Goal: Information Seeking & Learning: Learn about a topic

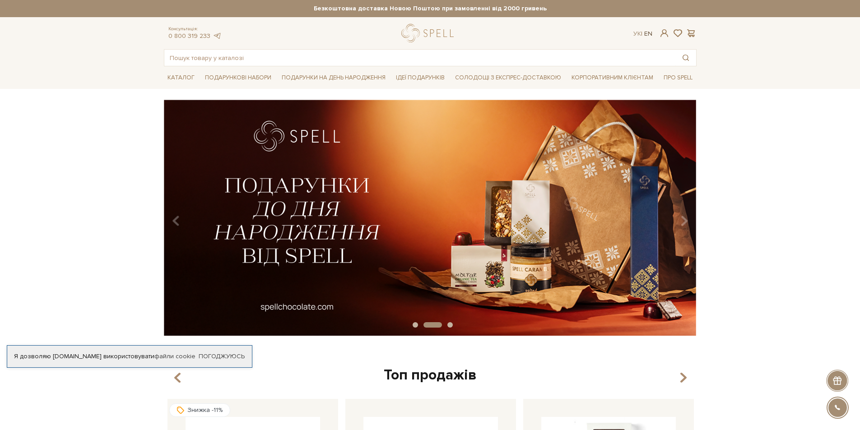
click at [649, 33] on link "En" at bounding box center [648, 34] width 8 height 8
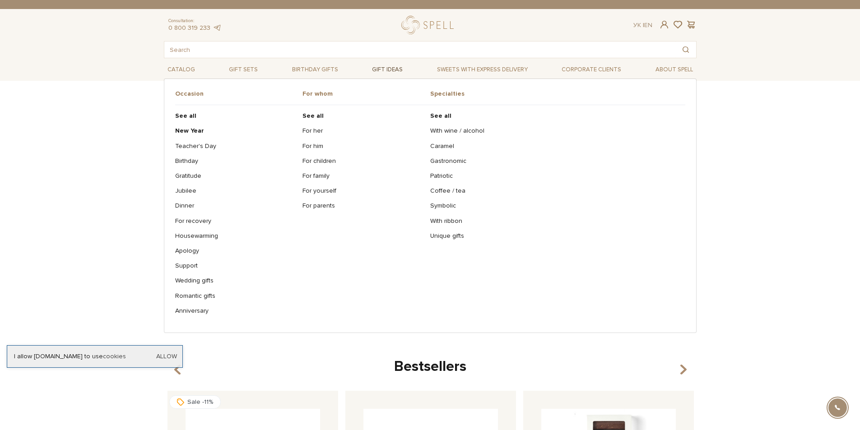
click at [382, 68] on link "Gift ideas" at bounding box center [387, 70] width 38 height 14
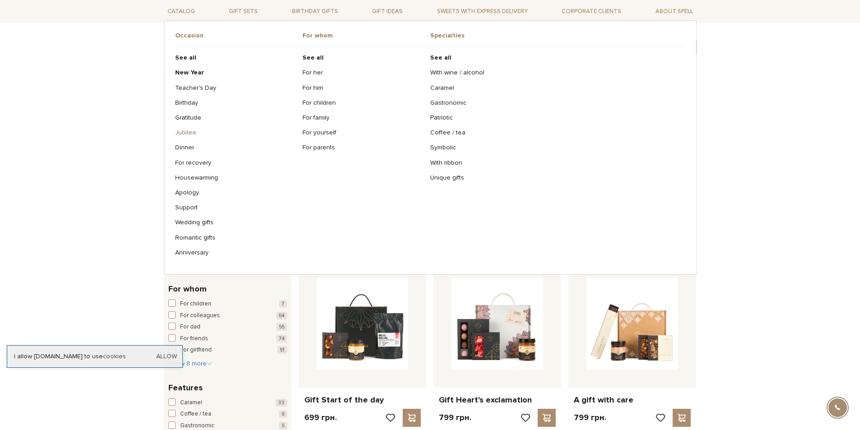
scroll to position [90, 0]
click at [195, 75] on b "New Year" at bounding box center [189, 73] width 29 height 8
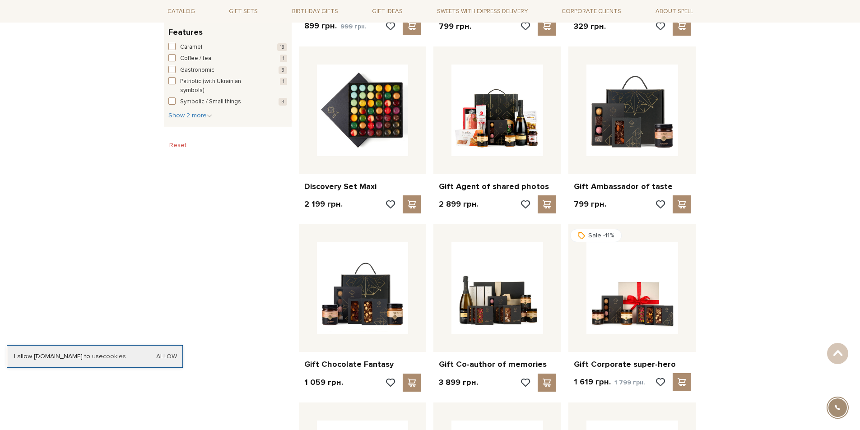
scroll to position [497, 0]
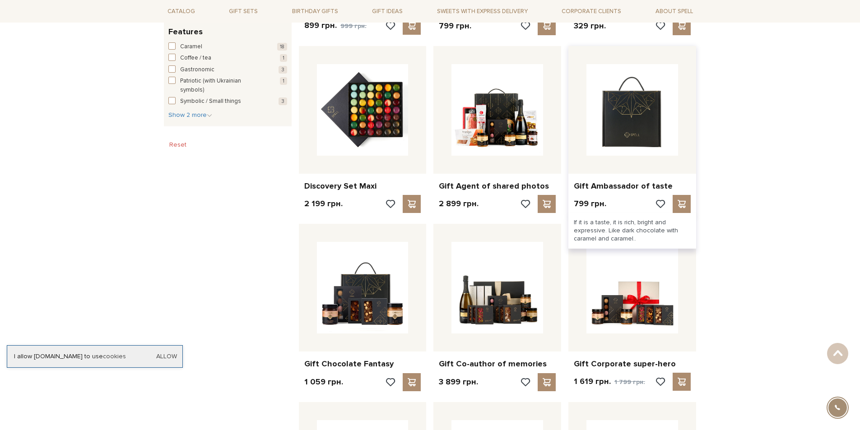
click at [621, 115] on img at bounding box center [632, 110] width 92 height 92
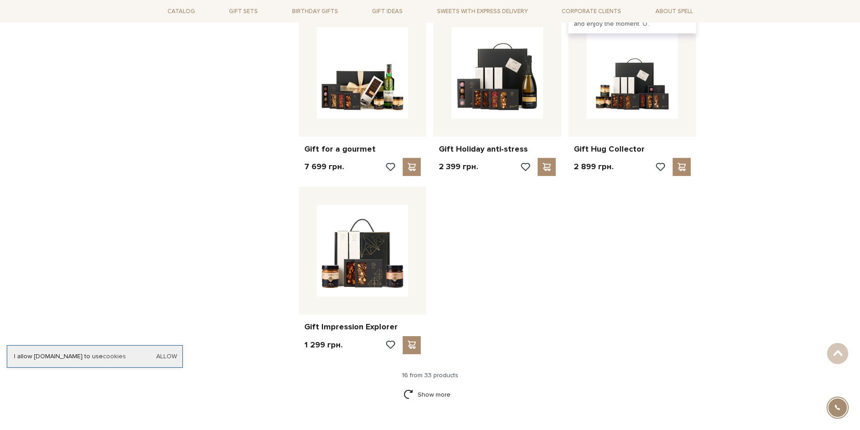
scroll to position [903, 0]
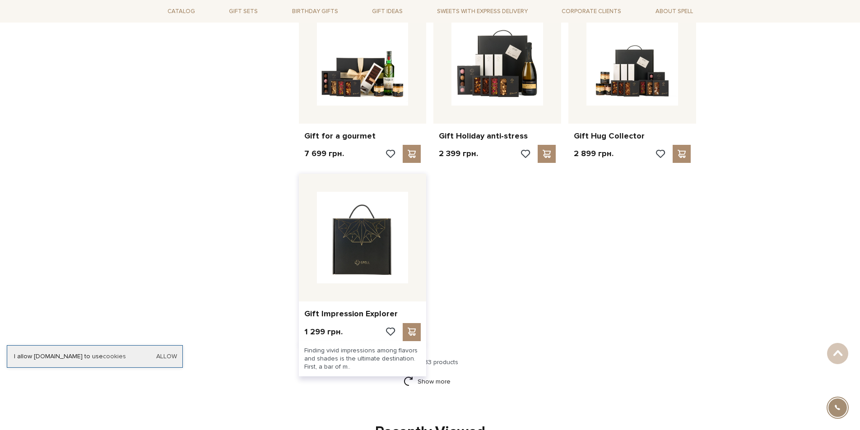
click at [354, 236] on img at bounding box center [363, 238] width 92 height 92
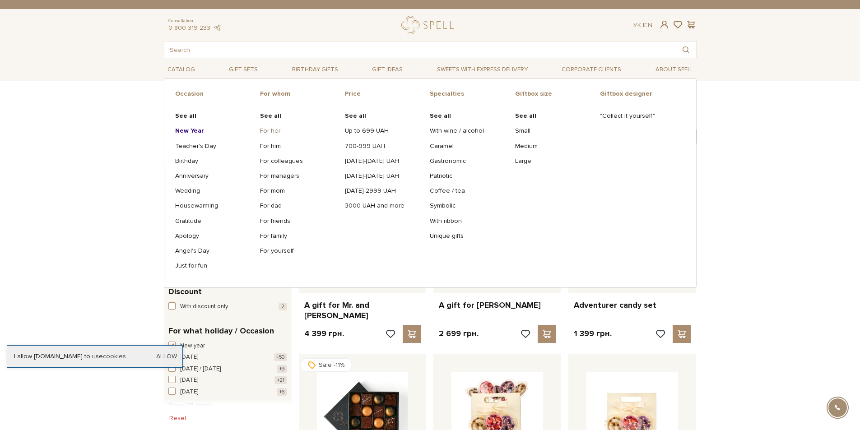
click at [279, 131] on link "For her" at bounding box center [299, 131] width 78 height 8
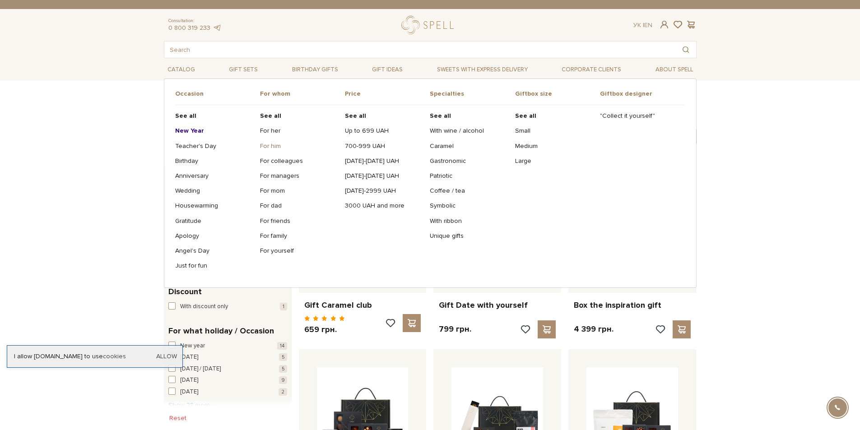
click at [270, 143] on link "For him" at bounding box center [299, 146] width 78 height 8
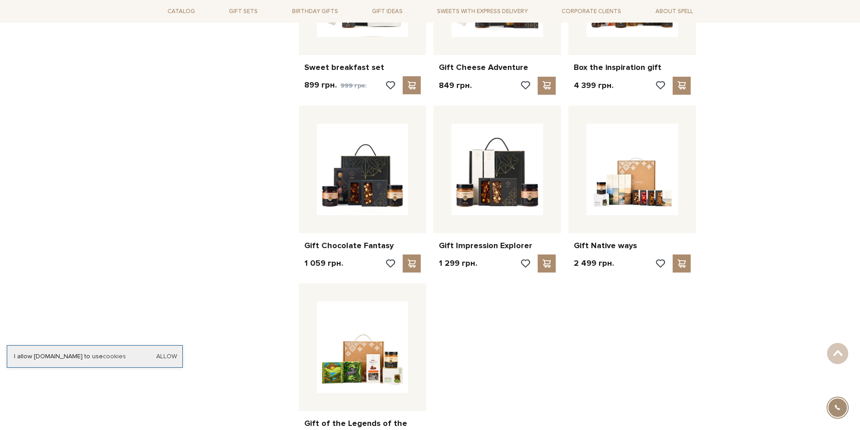
scroll to position [813, 0]
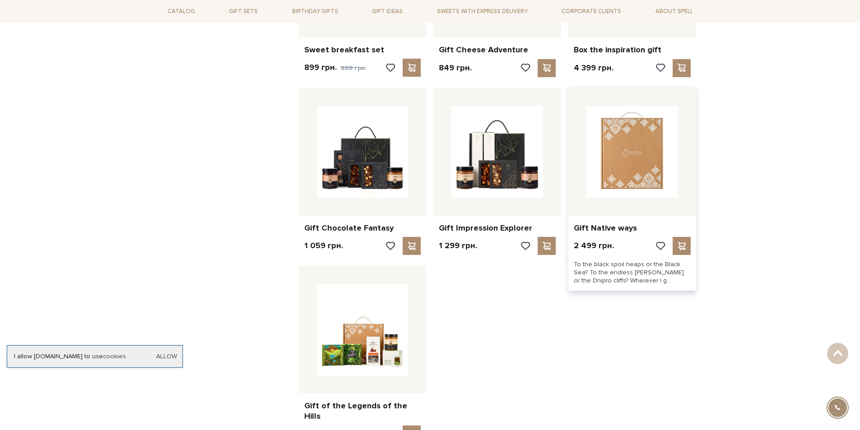
click at [645, 177] on img at bounding box center [632, 152] width 92 height 92
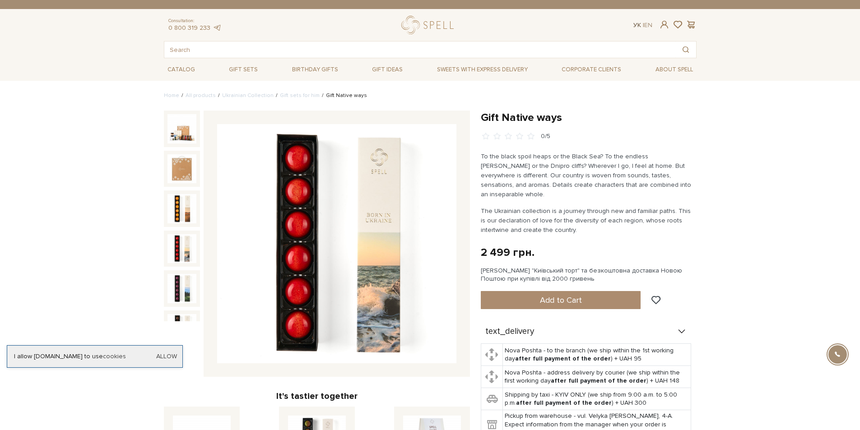
click at [635, 25] on link "Ук" at bounding box center [637, 25] width 8 height 8
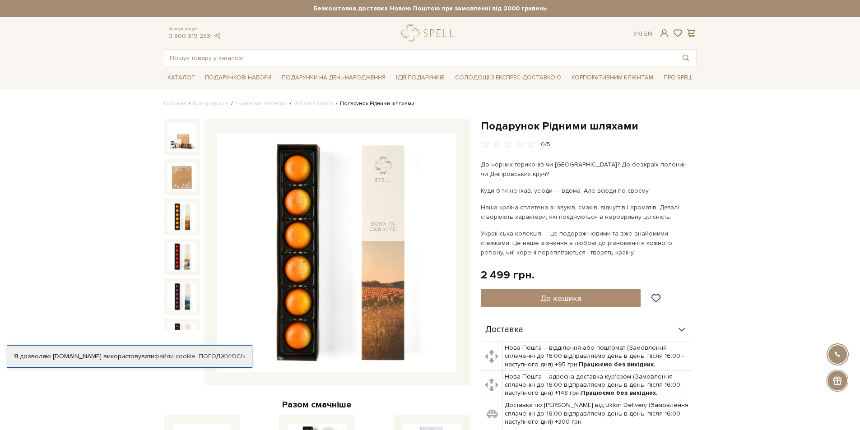
click at [173, 211] on img at bounding box center [181, 216] width 29 height 29
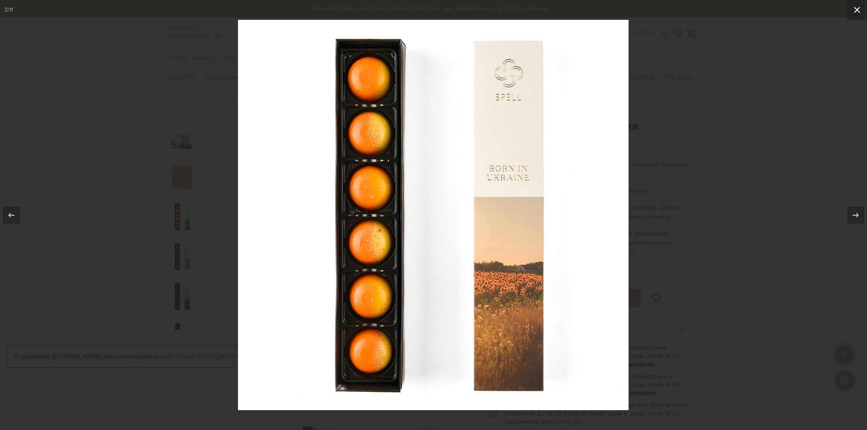
click at [860, 7] on icon at bounding box center [856, 10] width 11 height 11
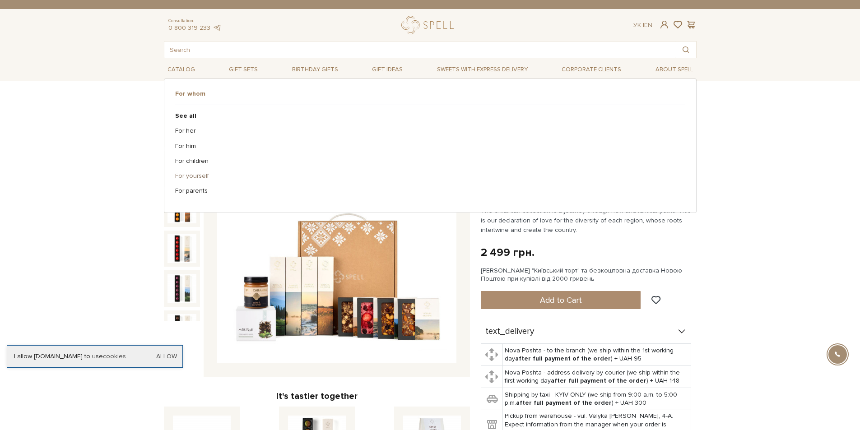
click at [194, 175] on link "For yourself" at bounding box center [426, 176] width 503 height 8
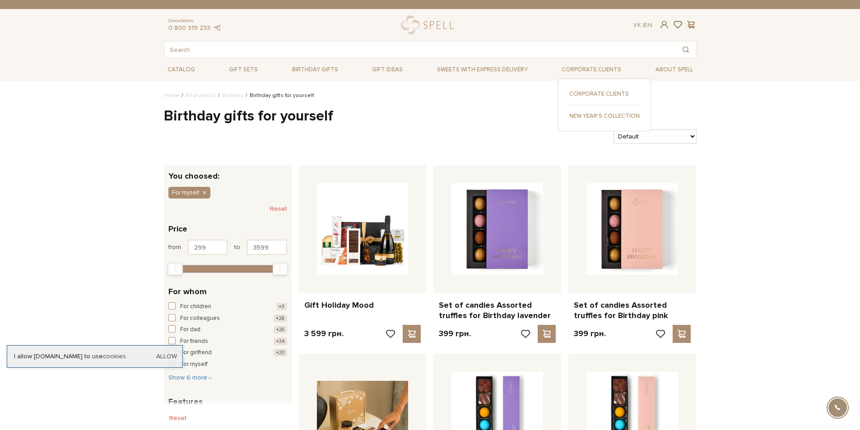
click at [592, 114] on link "New Year's collection" at bounding box center [604, 116] width 70 height 8
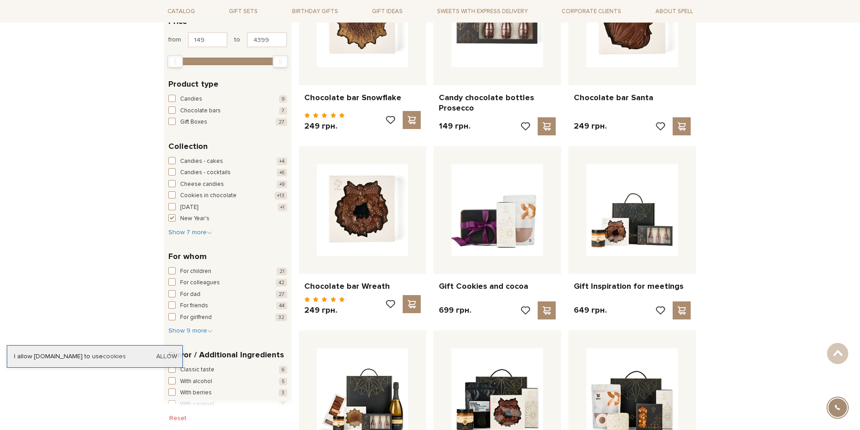
scroll to position [361, 0]
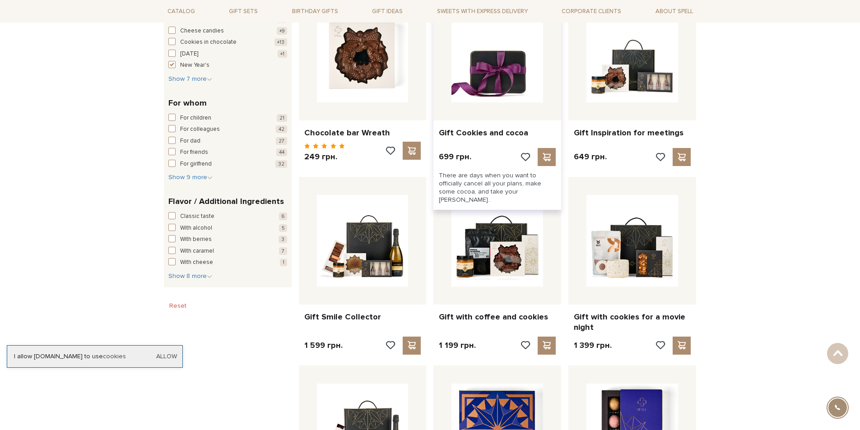
click at [497, 79] on img at bounding box center [497, 57] width 92 height 92
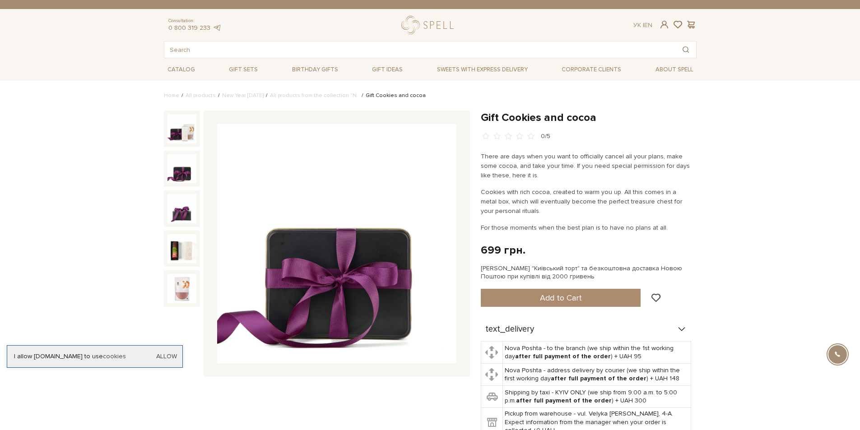
click at [184, 169] on img at bounding box center [181, 168] width 29 height 29
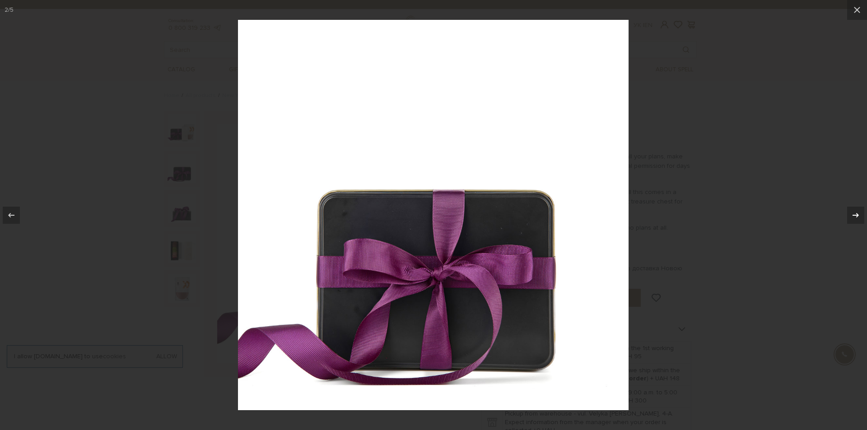
click at [856, 218] on icon at bounding box center [855, 215] width 11 height 11
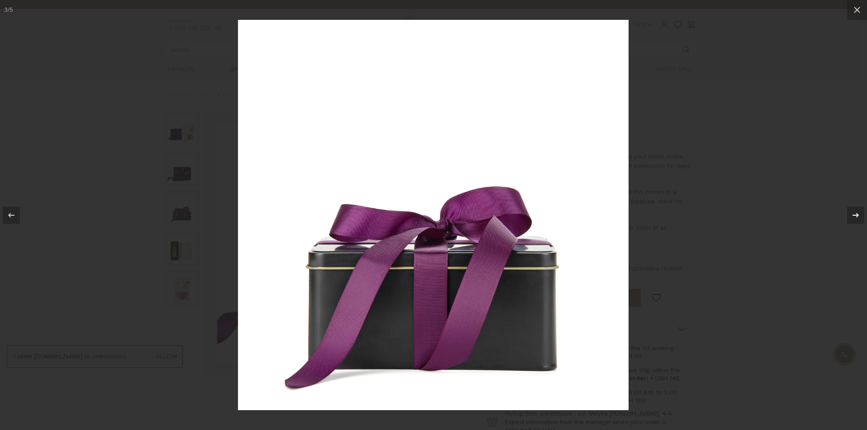
click at [856, 218] on icon at bounding box center [855, 215] width 11 height 11
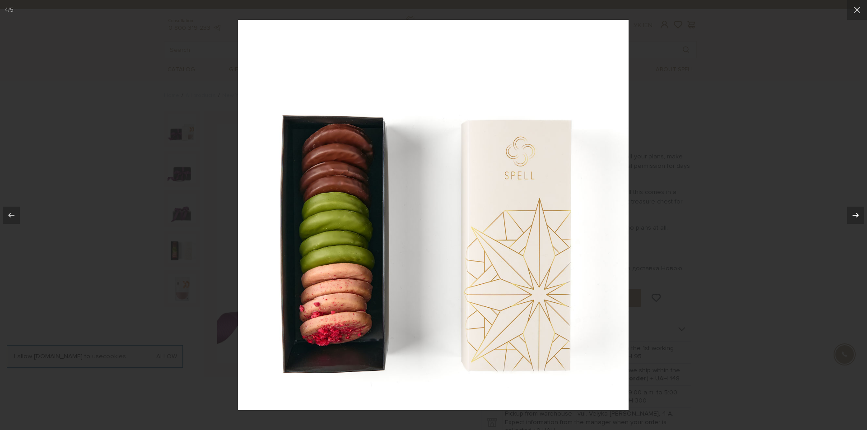
click at [856, 218] on icon at bounding box center [855, 215] width 11 height 11
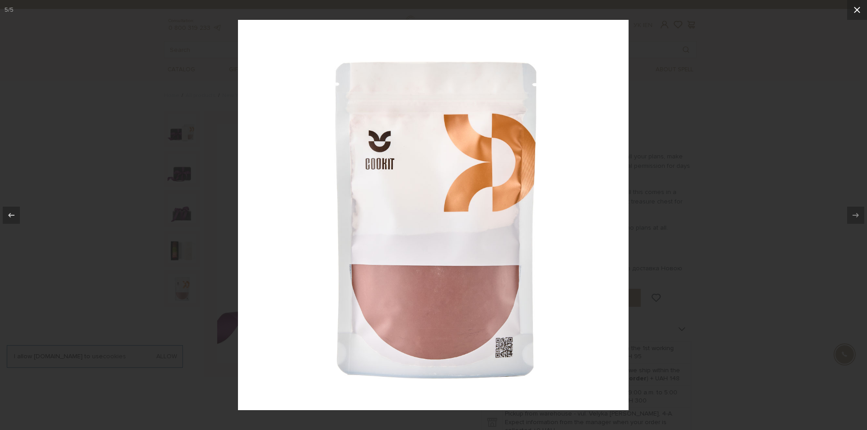
click at [859, 12] on icon at bounding box center [857, 10] width 6 height 6
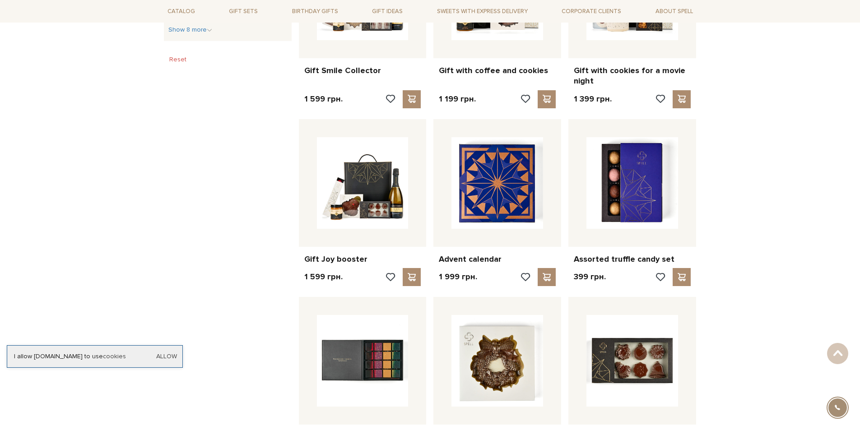
scroll to position [587, 0]
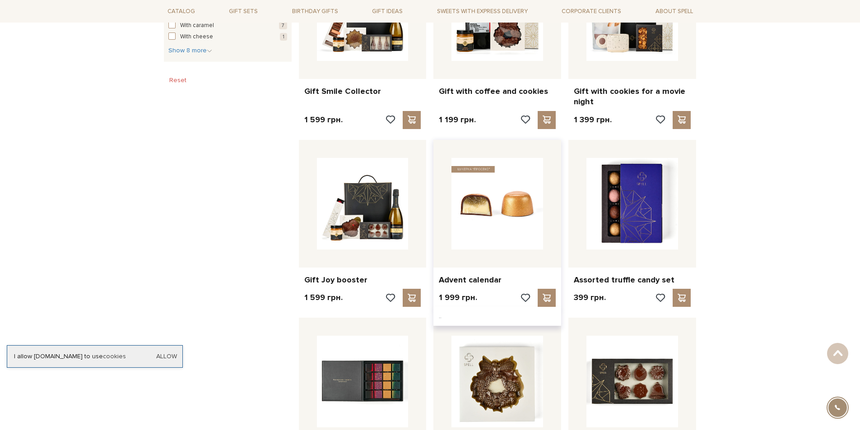
click at [517, 194] on img at bounding box center [497, 204] width 92 height 92
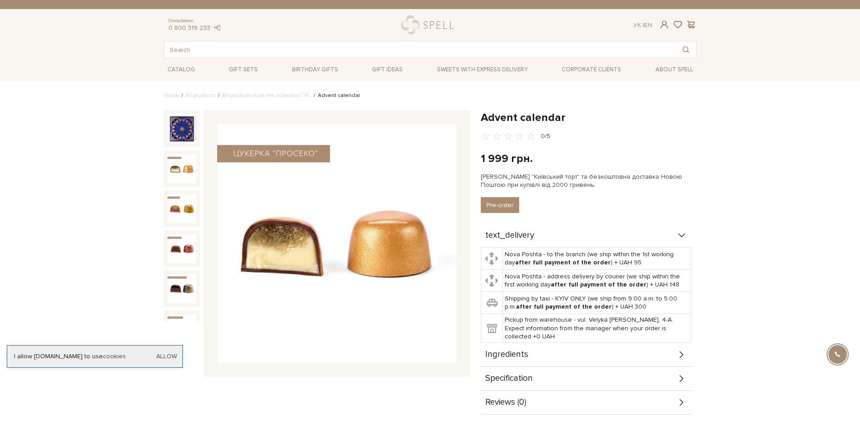
click at [184, 181] on div at bounding box center [182, 169] width 36 height 36
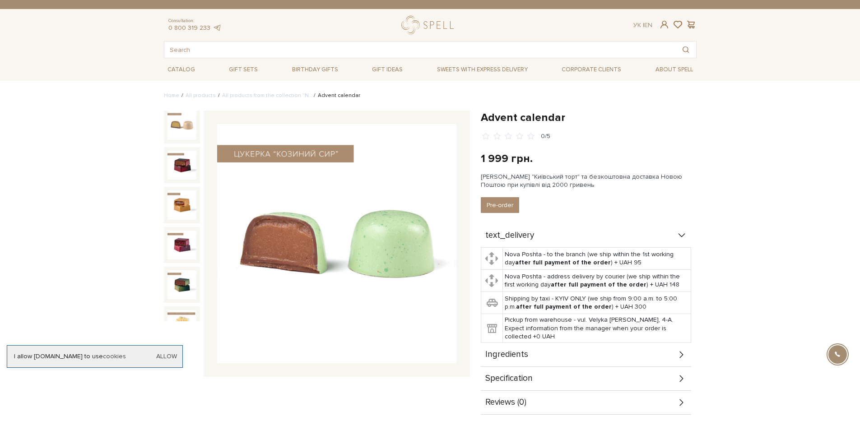
scroll to position [749, 0]
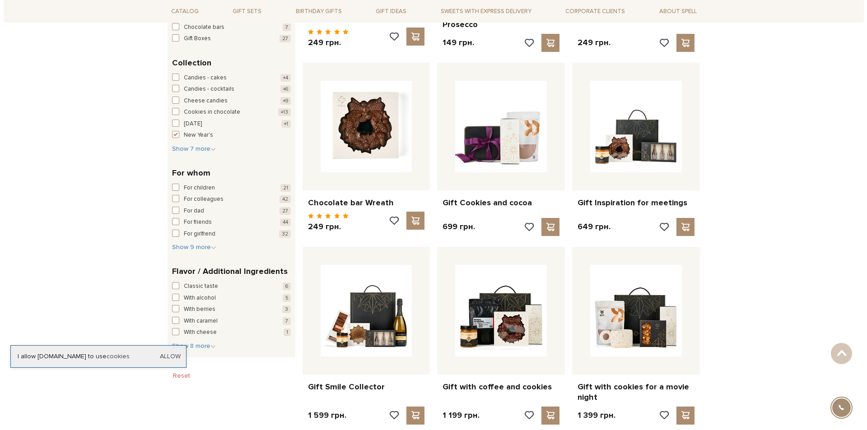
scroll to position [181, 0]
